Goal: Transaction & Acquisition: Purchase product/service

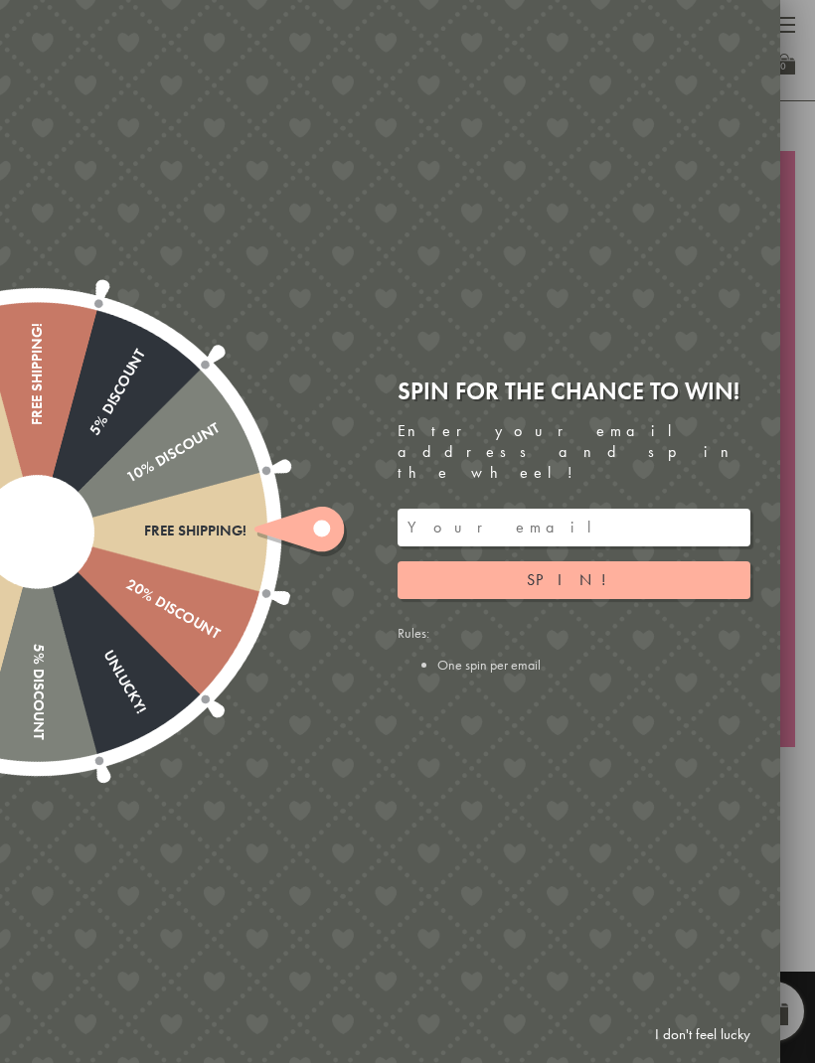
click at [714, 1034] on link "I don't feel lucky" at bounding box center [702, 1034] width 115 height 37
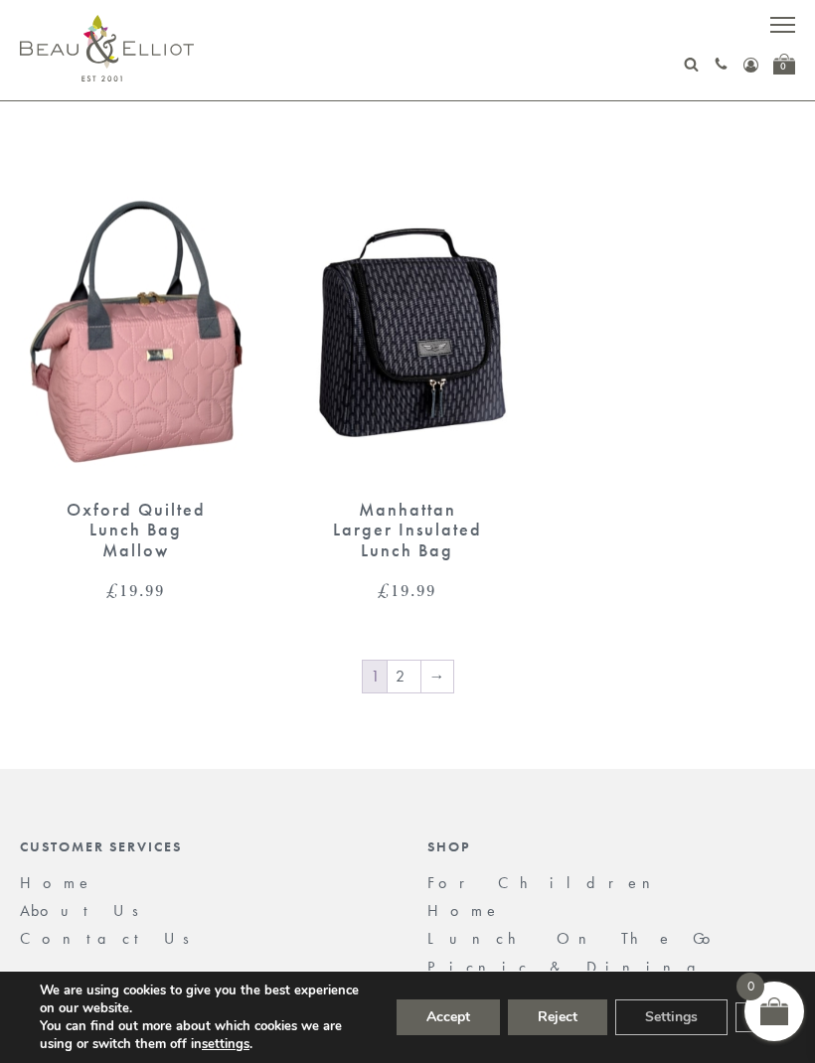
scroll to position [3681, 0]
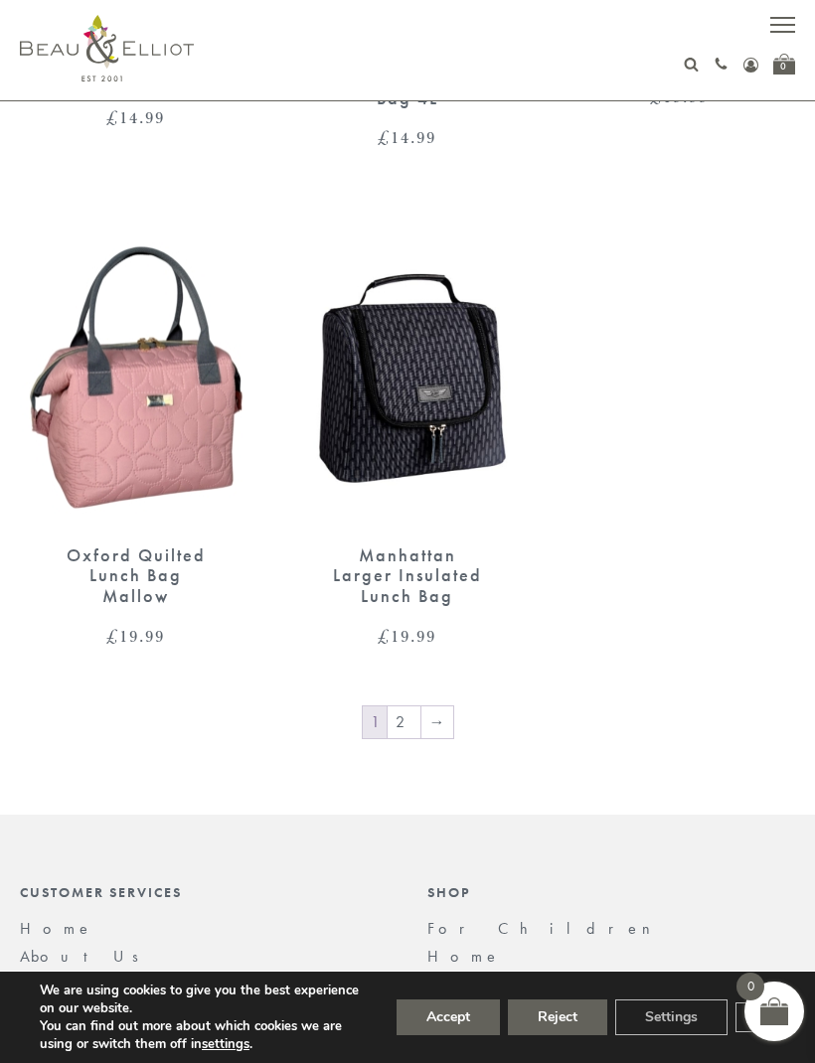
click at [400, 706] on link "2" at bounding box center [403, 722] width 33 height 32
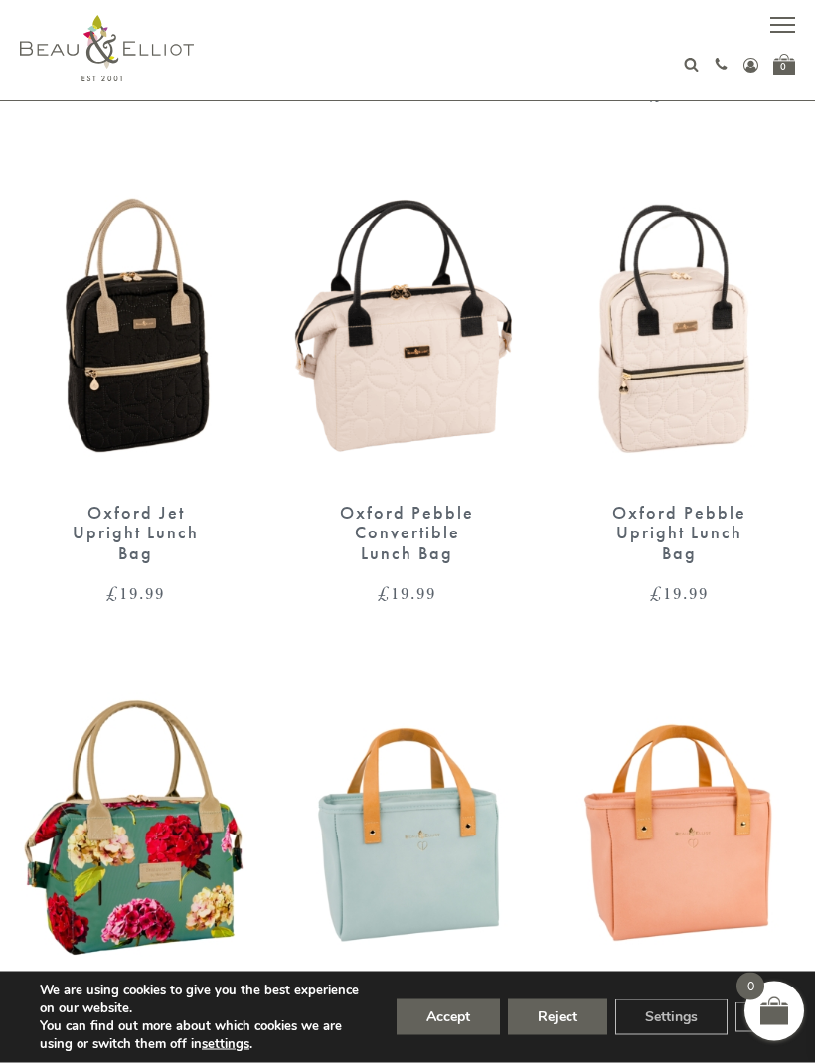
scroll to position [1598, 0]
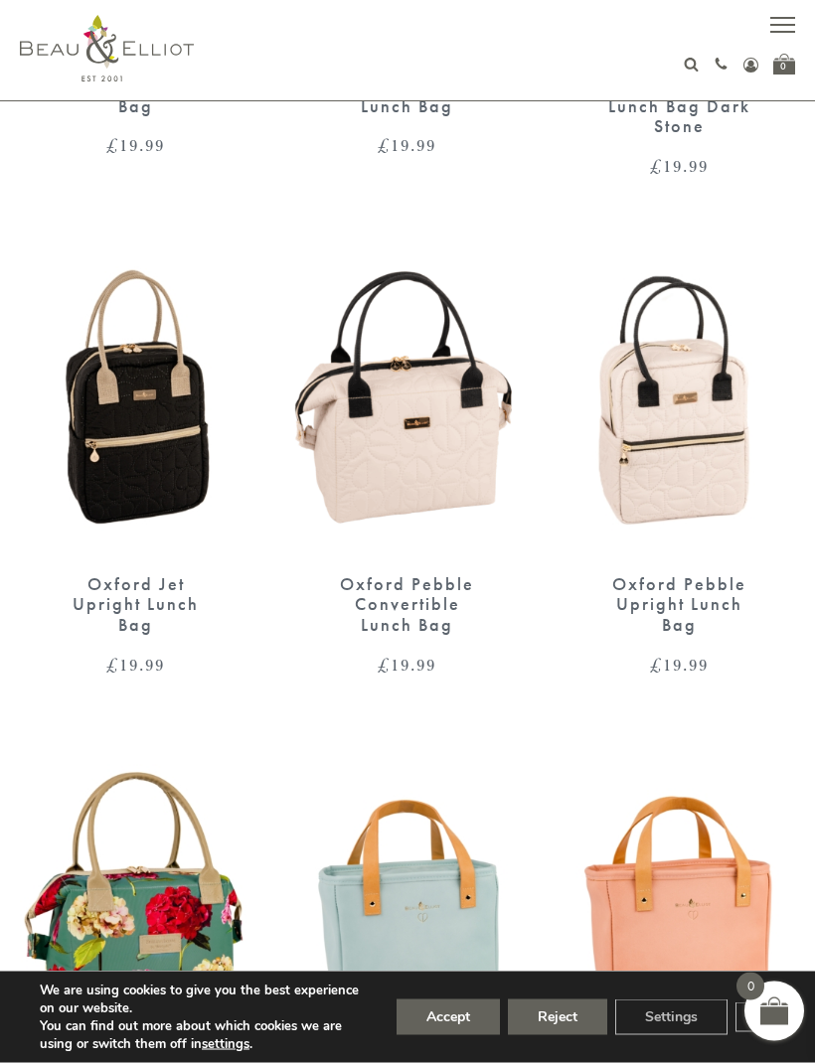
click at [159, 579] on div "Oxford Jet Upright Lunch Bag" at bounding box center [136, 605] width 162 height 62
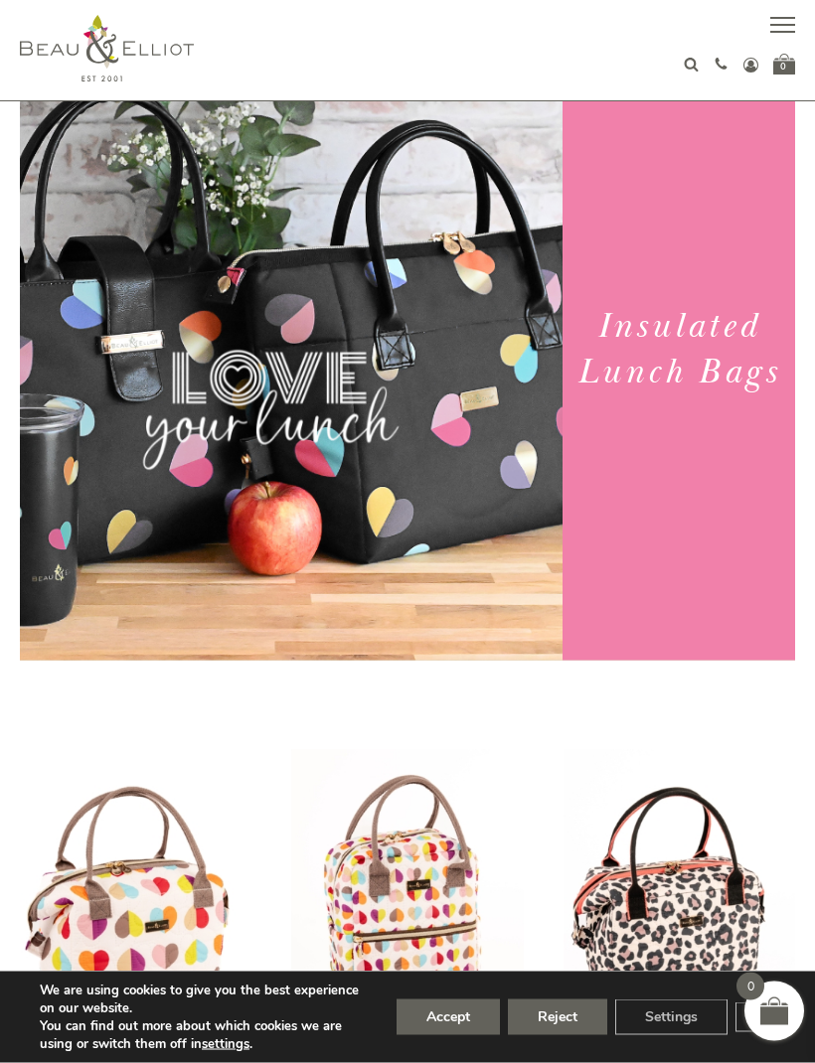
scroll to position [0, 0]
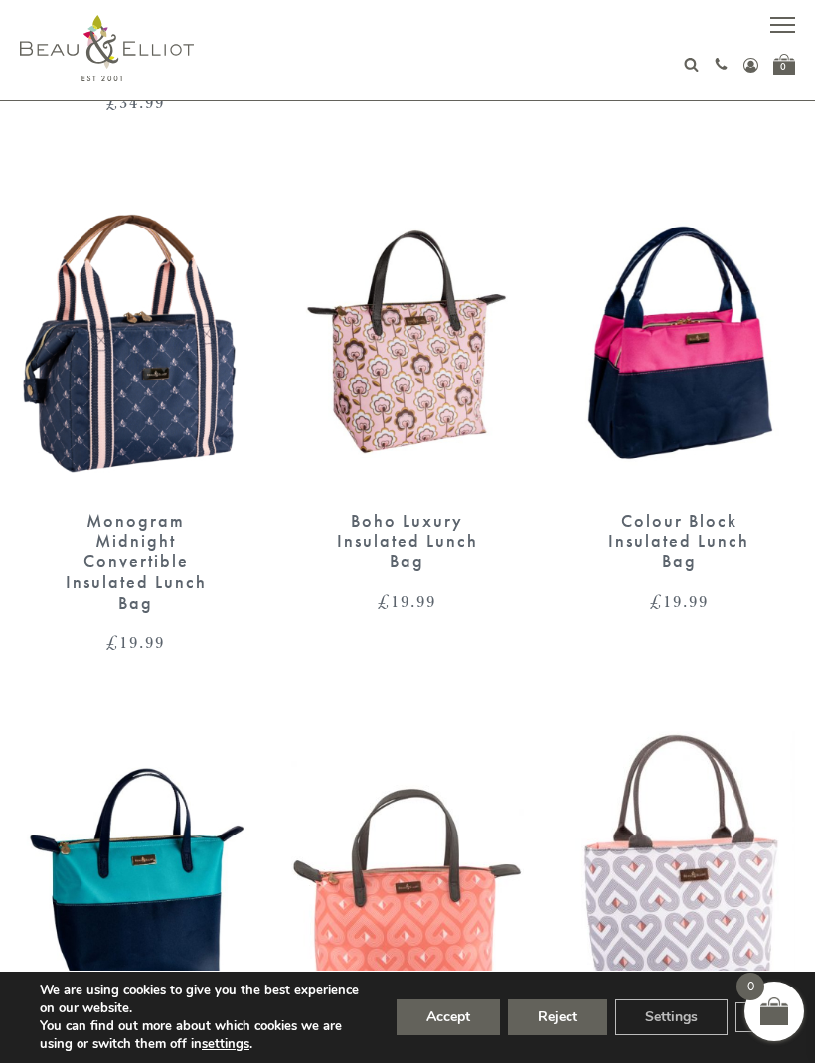
scroll to position [2193, 0]
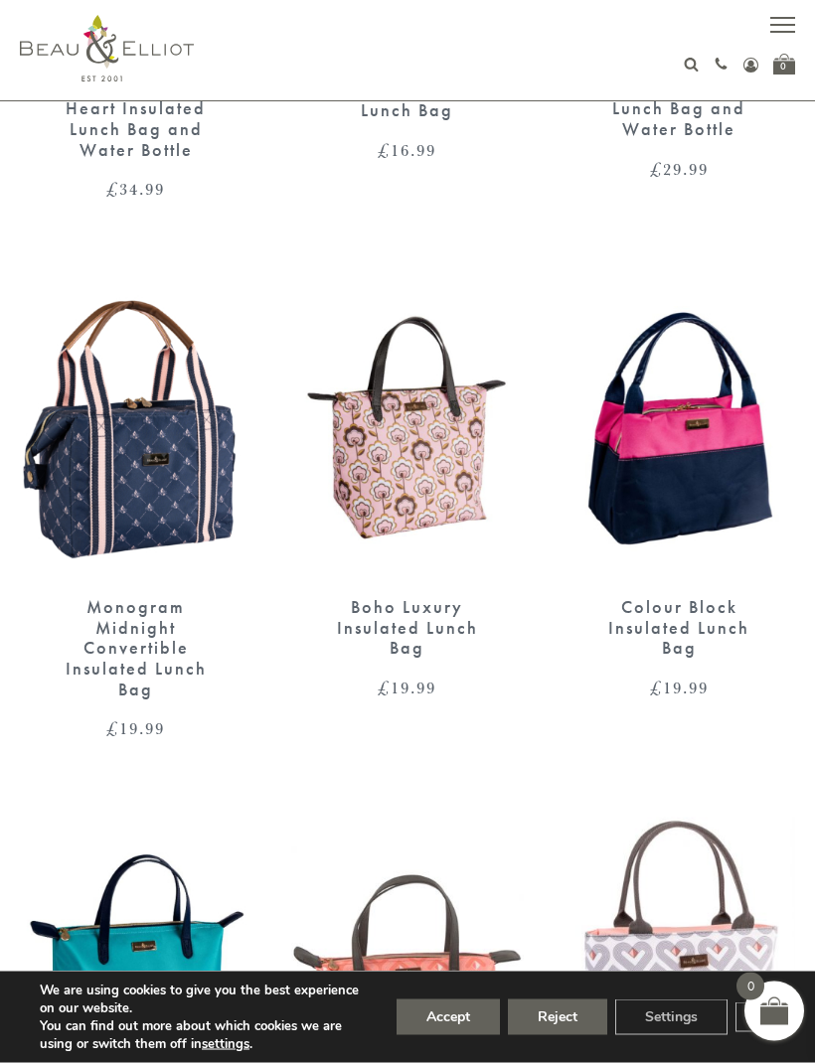
click at [149, 629] on div "Monogram Midnight Convertible Insulated Lunch Bag" at bounding box center [136, 648] width 162 height 102
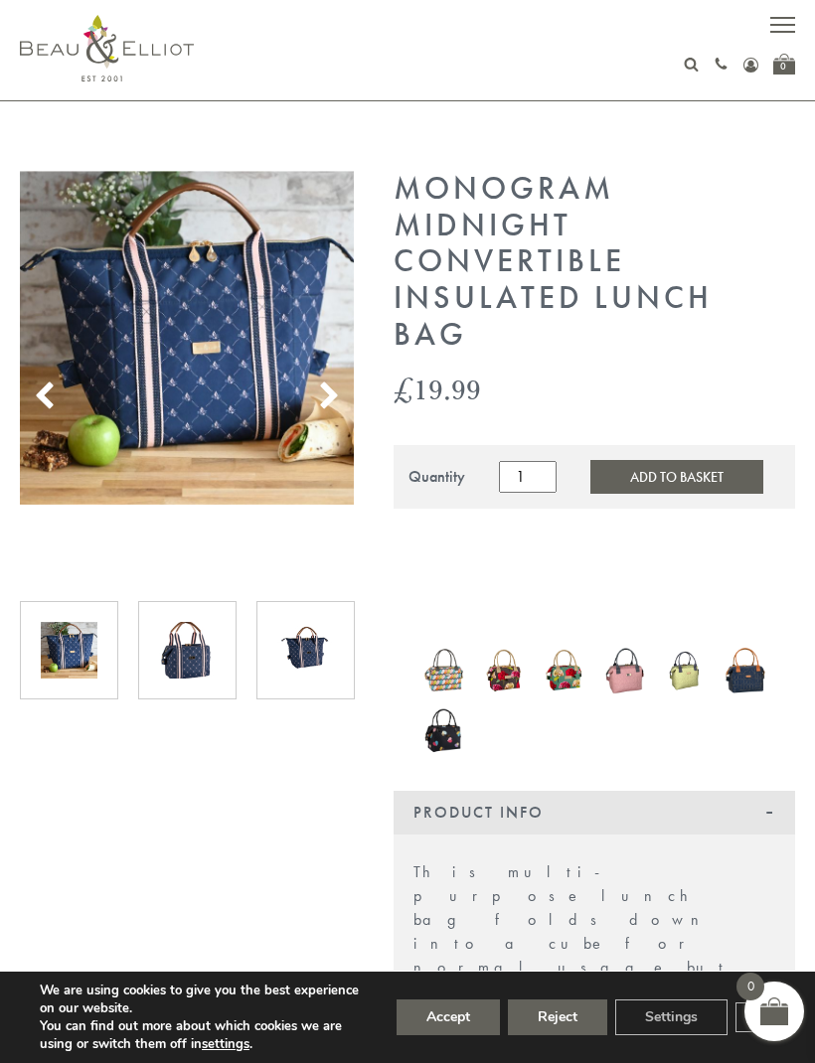
click at [188, 662] on img at bounding box center [187, 650] width 57 height 57
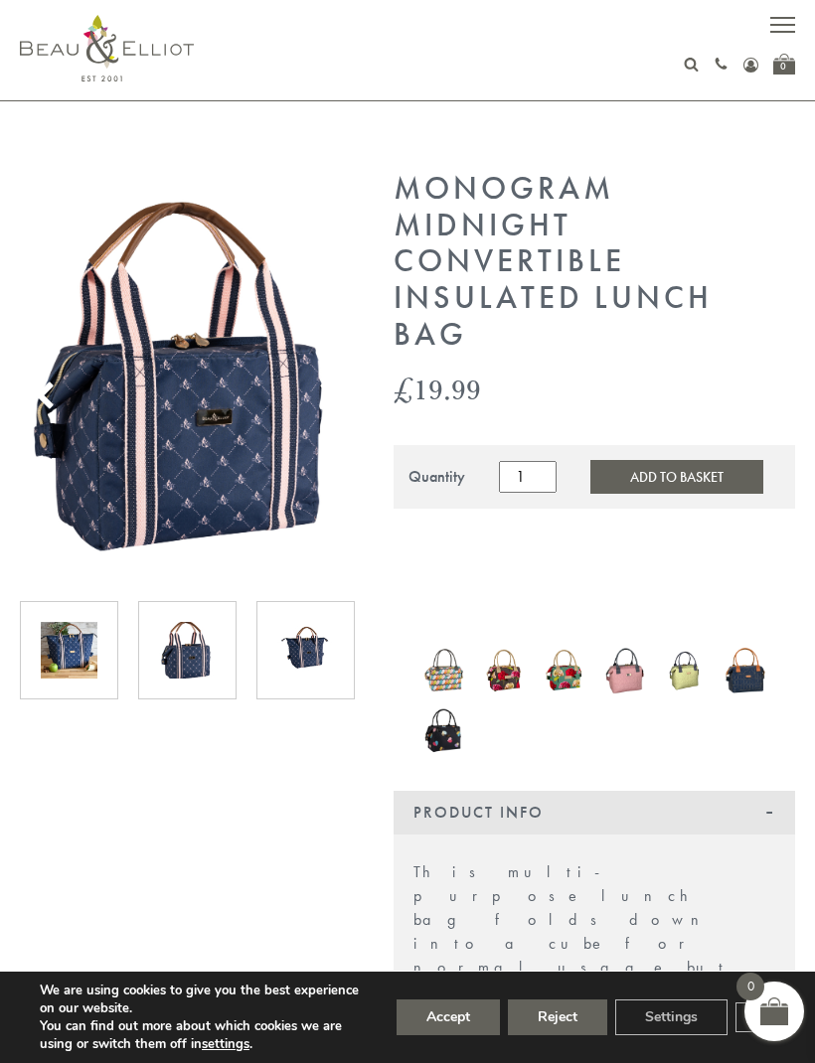
click at [283, 664] on img at bounding box center [305, 650] width 57 height 57
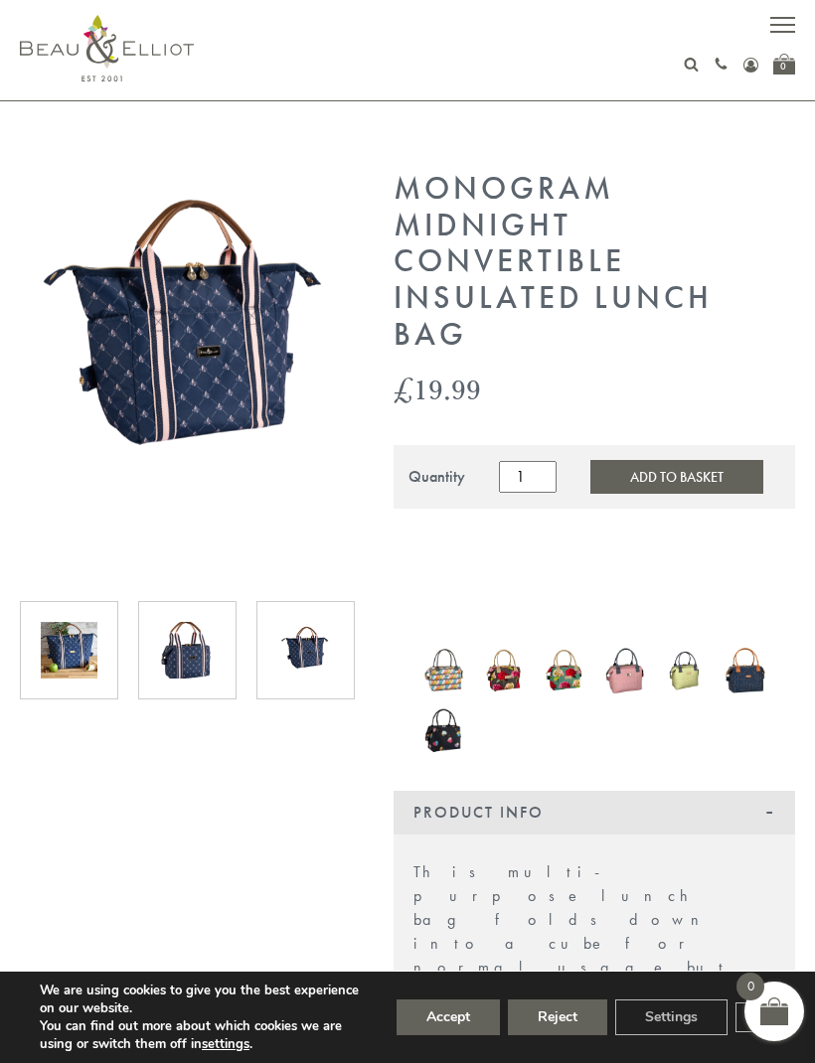
click at [194, 656] on img at bounding box center [187, 650] width 57 height 57
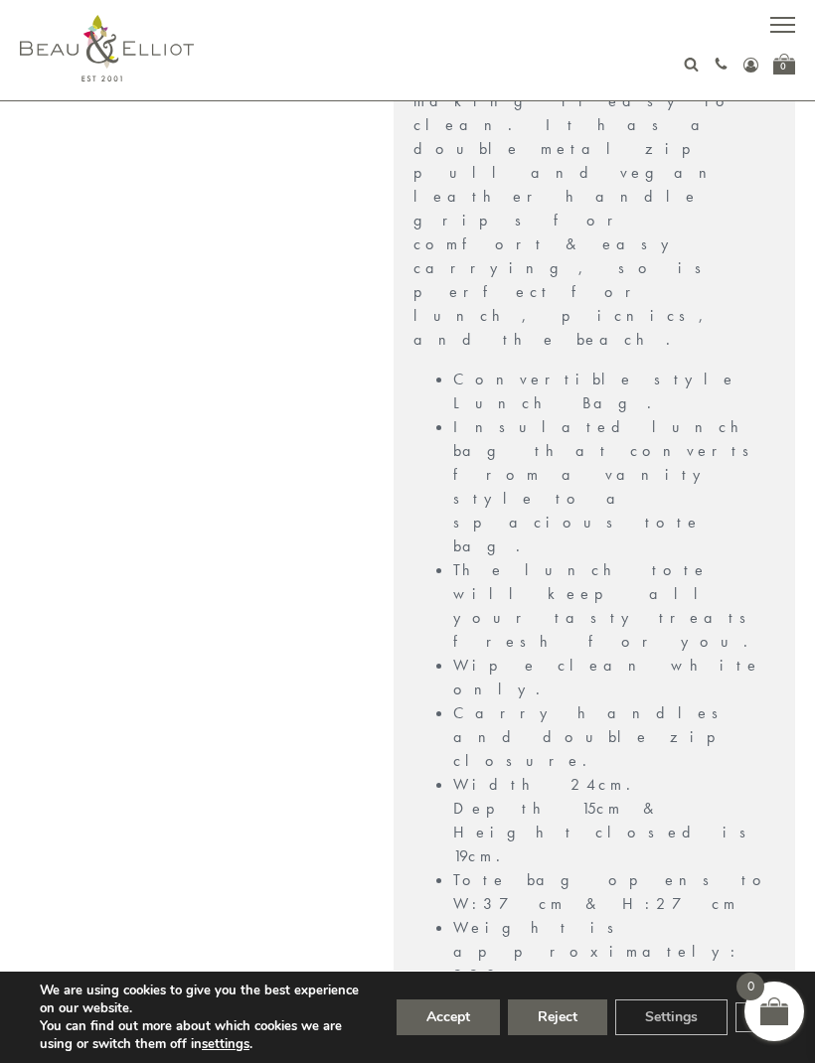
scroll to position [1329, 0]
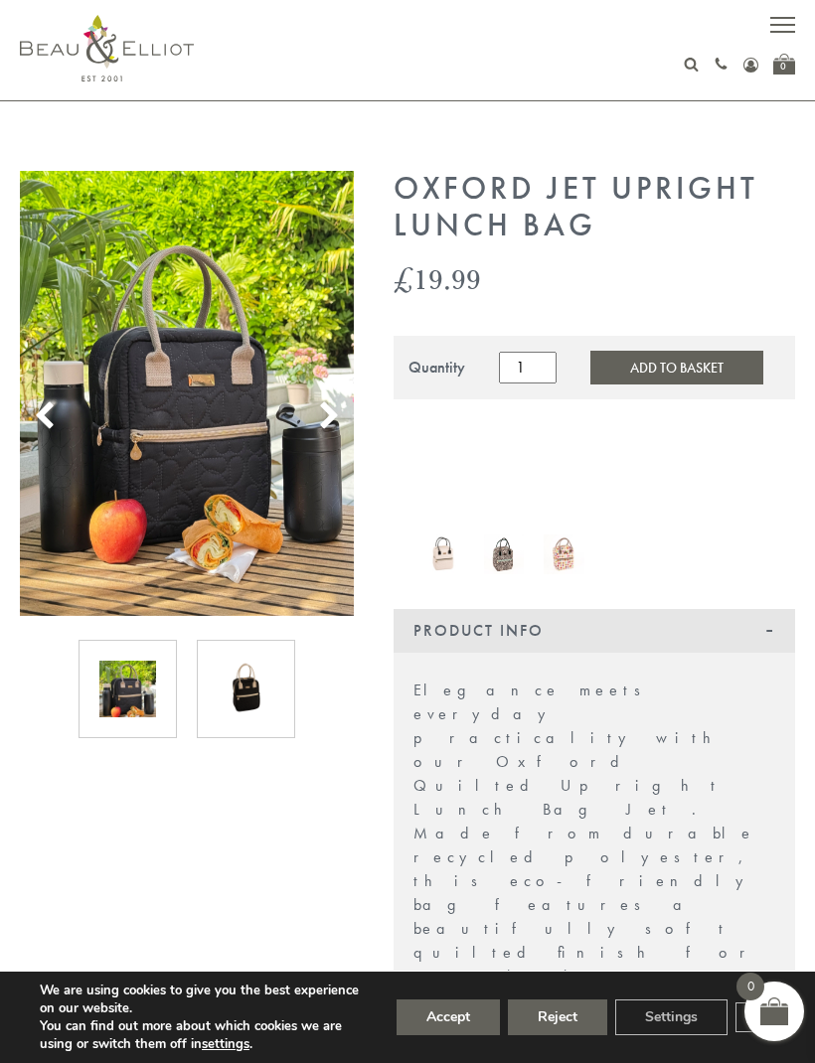
click at [139, 712] on img at bounding box center [127, 689] width 57 height 57
click at [248, 705] on img at bounding box center [246, 689] width 57 height 57
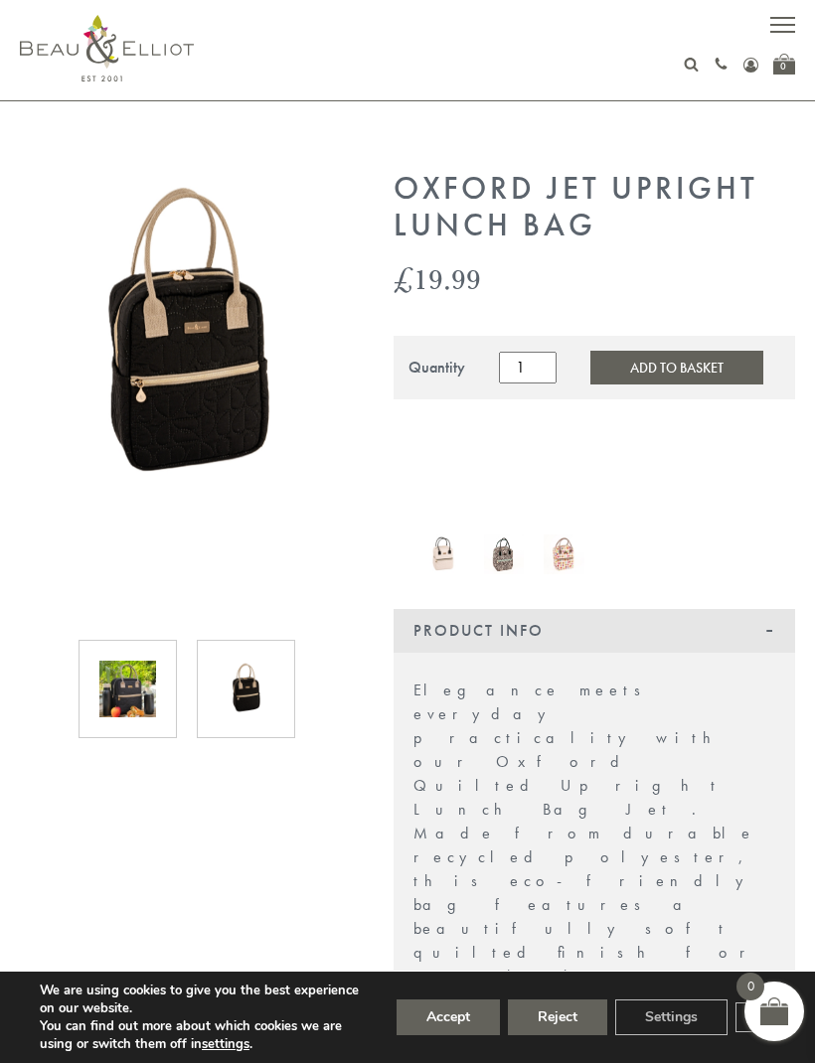
click at [141, 700] on img at bounding box center [127, 689] width 57 height 57
